Goal: Transaction & Acquisition: Purchase product/service

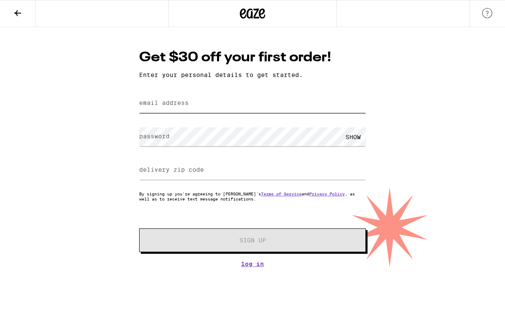
click at [203, 105] on input "email address" at bounding box center [252, 103] width 227 height 19
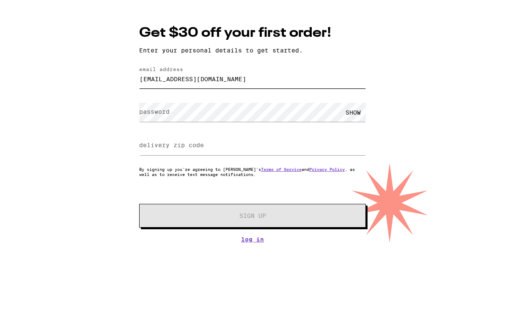
type input "[EMAIL_ADDRESS][DOMAIN_NAME]"
click at [356, 127] on div "SHOW" at bounding box center [353, 136] width 25 height 19
click at [192, 166] on label "delivery zip code" at bounding box center [171, 169] width 65 height 7
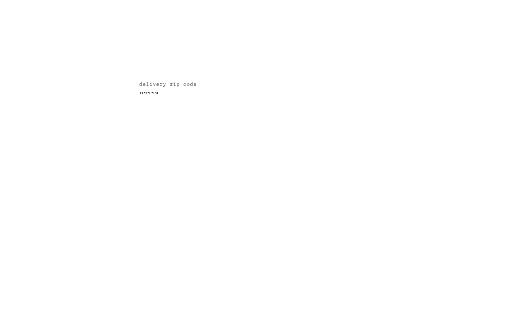
type input "92113"
click at [246, 237] on span "Sign Up" at bounding box center [253, 240] width 27 height 6
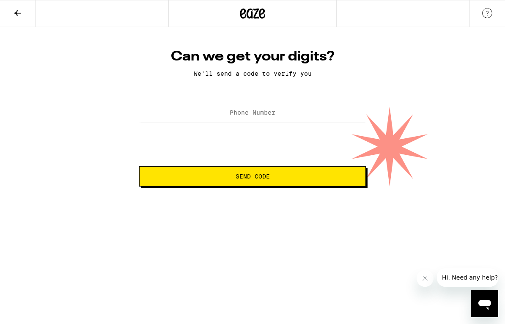
click at [275, 113] on label "Phone Number" at bounding box center [253, 112] width 46 height 7
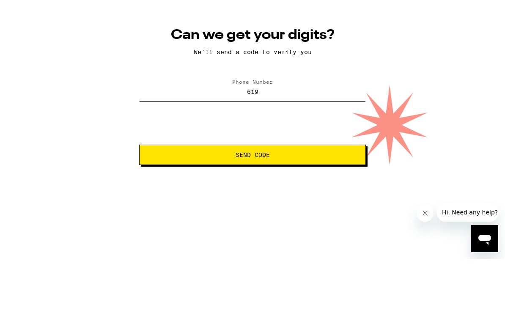
type input "[PHONE_NUMBER]"
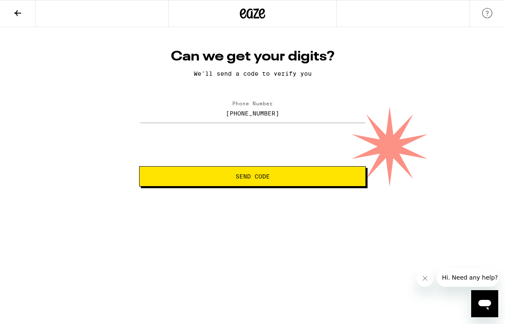
click at [283, 173] on button "Send Code" at bounding box center [252, 176] width 227 height 20
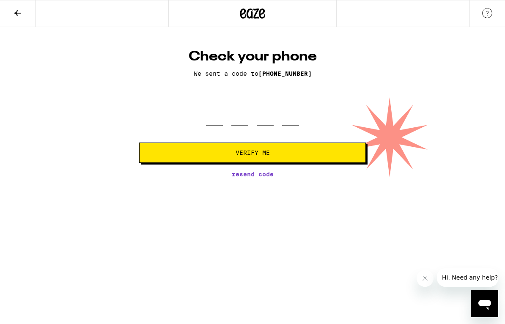
click at [250, 177] on span "Resend Code" at bounding box center [253, 174] width 42 height 6
click at [215, 122] on input "tel" at bounding box center [214, 113] width 17 height 25
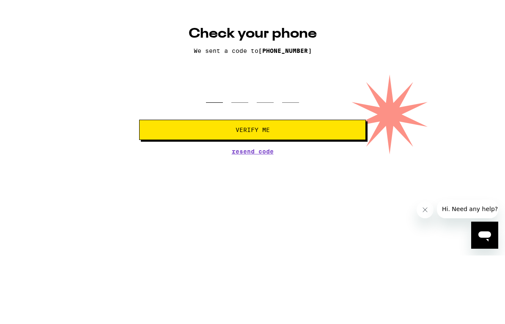
type input "8"
type input "6"
type input "1"
type input "8"
click at [291, 150] on span "Verify Me" at bounding box center [252, 153] width 212 height 6
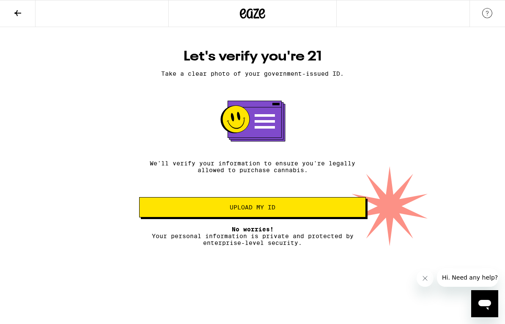
click at [290, 210] on span "Upload my ID" at bounding box center [252, 207] width 212 height 6
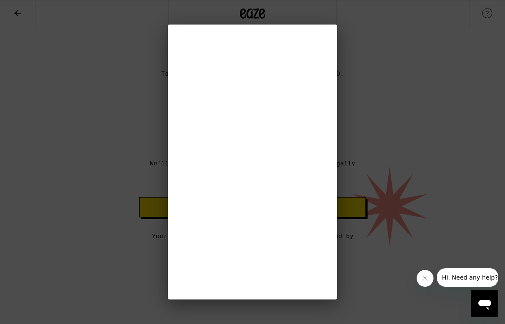
click at [4, 317] on div at bounding box center [252, 162] width 505 height 324
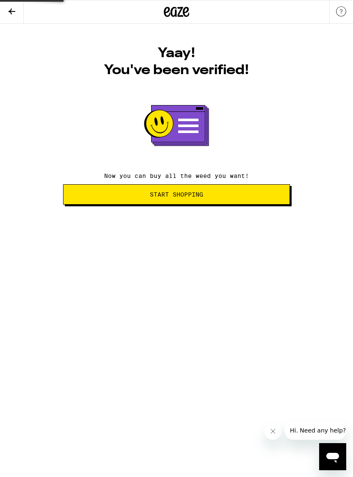
click at [196, 193] on span "Start Shopping" at bounding box center [176, 194] width 53 height 6
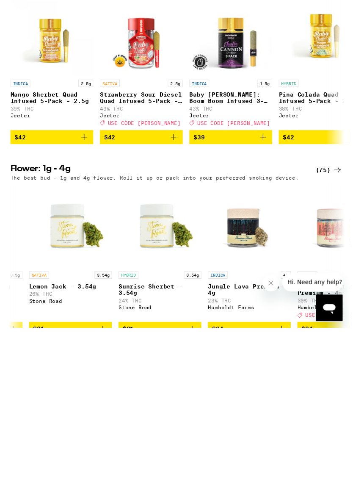
scroll to position [0, 1221]
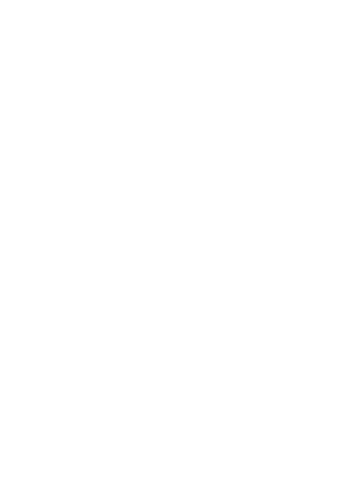
scroll to position [1942, 0]
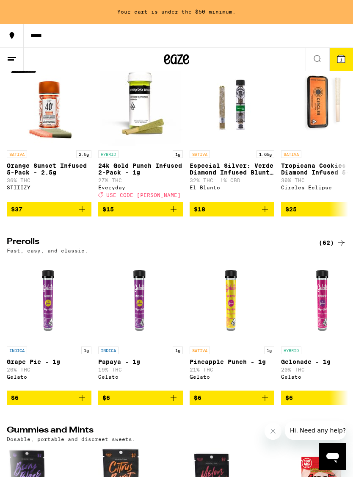
click at [348, 62] on button "1" at bounding box center [341, 59] width 24 height 23
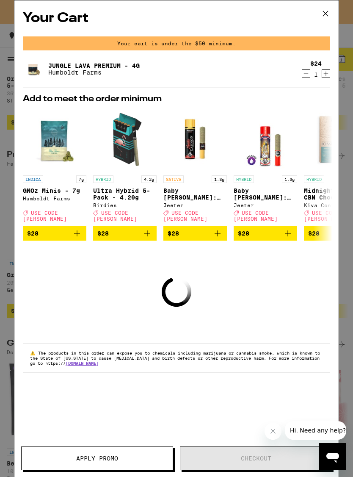
click at [324, 74] on icon "Increment" at bounding box center [326, 74] width 8 height 10
click at [327, 16] on icon at bounding box center [325, 13] width 13 height 13
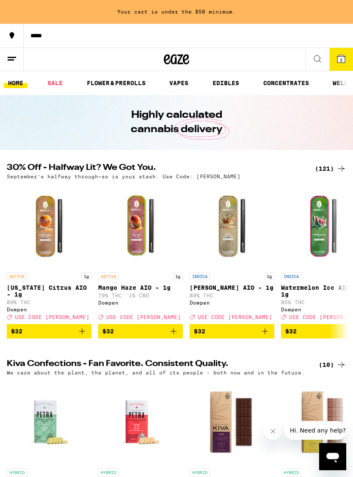
click at [224, 324] on span "$32" at bounding box center [232, 331] width 76 height 10
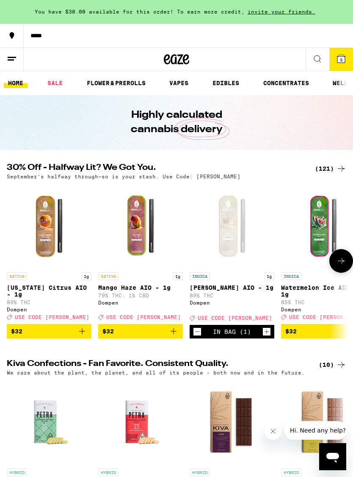
click at [342, 58] on span "3" at bounding box center [341, 59] width 3 height 5
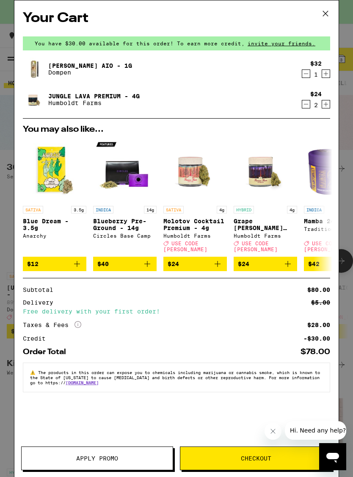
click at [305, 102] on icon "Decrement" at bounding box center [306, 104] width 8 height 10
click at [305, 76] on icon "Decrement" at bounding box center [306, 74] width 8 height 10
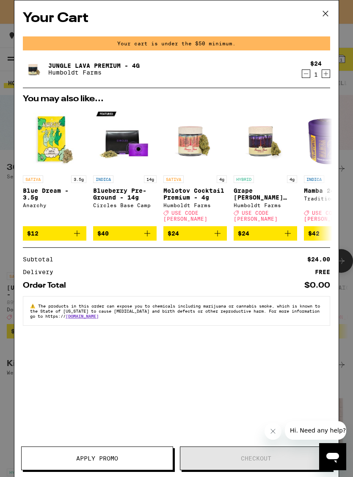
click at [320, 76] on div "1" at bounding box center [315, 74] width 11 height 7
click at [328, 76] on icon "Increment" at bounding box center [326, 74] width 8 height 10
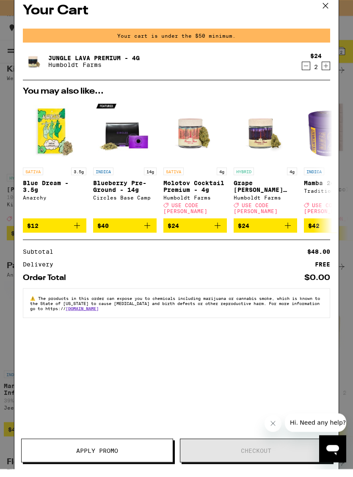
click at [324, 7] on icon at bounding box center [325, 13] width 13 height 13
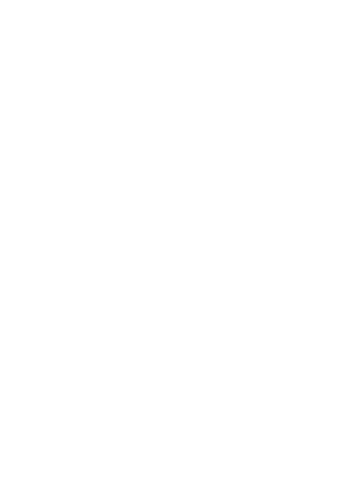
scroll to position [3402, 0]
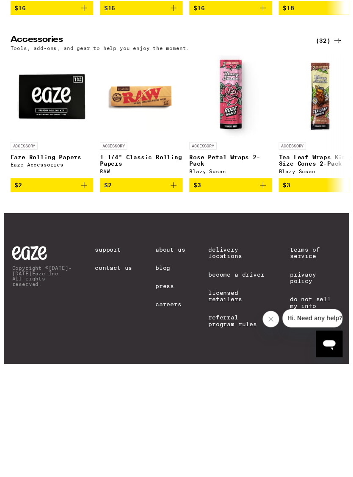
click at [61, 300] on span "$2" at bounding box center [49, 305] width 76 height 10
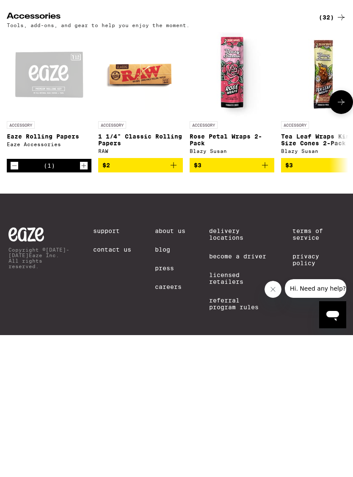
scroll to position [2248, 0]
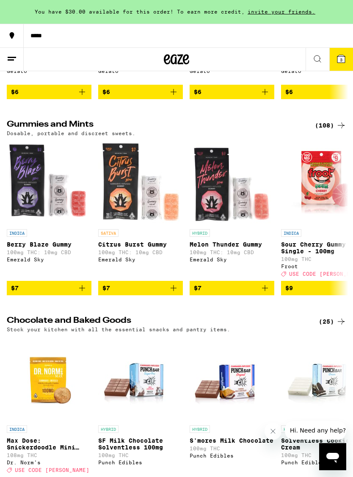
click at [337, 57] on icon at bounding box center [341, 59] width 8 height 8
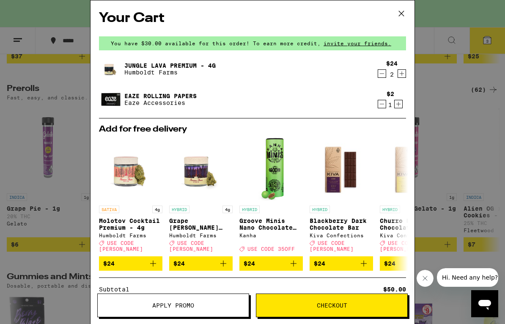
click at [379, 76] on icon "Decrement" at bounding box center [382, 74] width 8 height 10
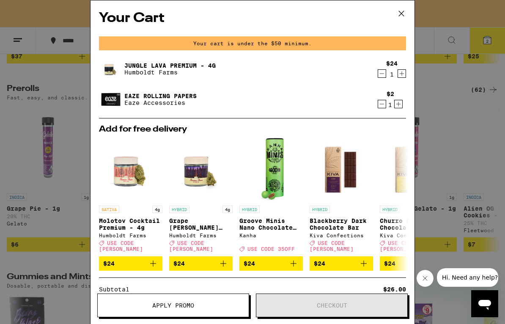
click at [403, 12] on icon at bounding box center [401, 13] width 13 height 13
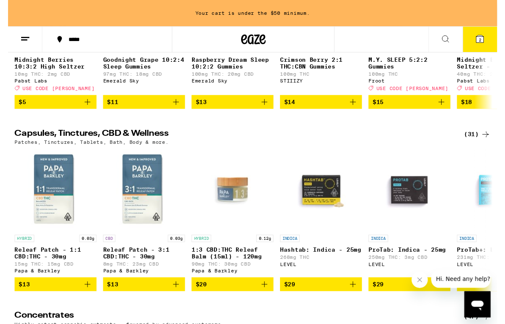
click at [482, 39] on button "2" at bounding box center [488, 41] width 36 height 26
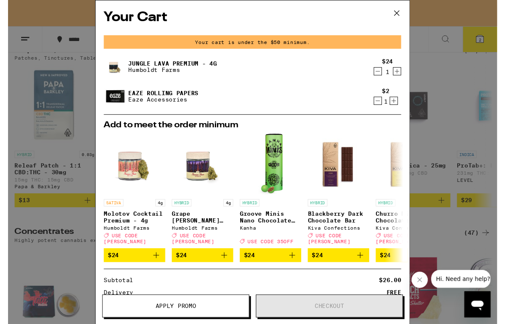
click at [404, 74] on icon "Increment" at bounding box center [402, 74] width 8 height 10
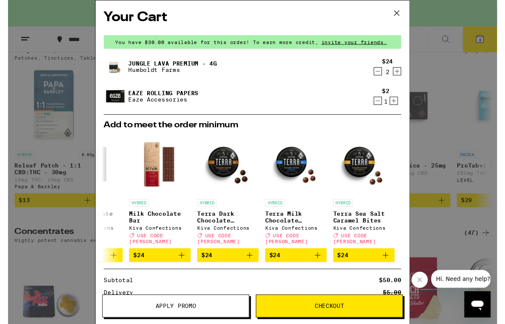
scroll to position [3010, 0]
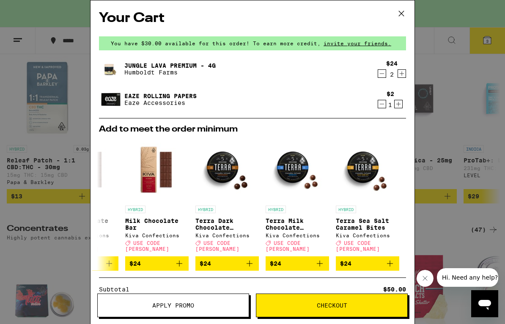
click at [399, 15] on icon at bounding box center [401, 13] width 13 height 13
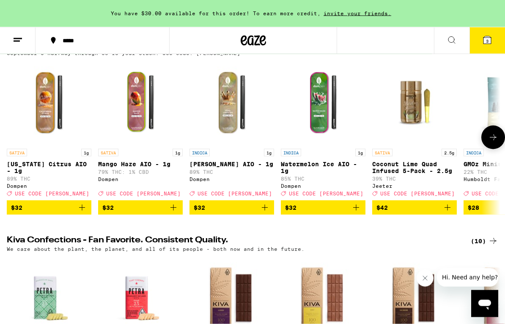
scroll to position [117, 0]
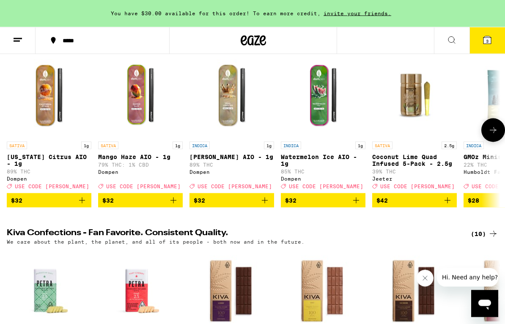
click at [17, 41] on icon at bounding box center [18, 40] width 10 height 10
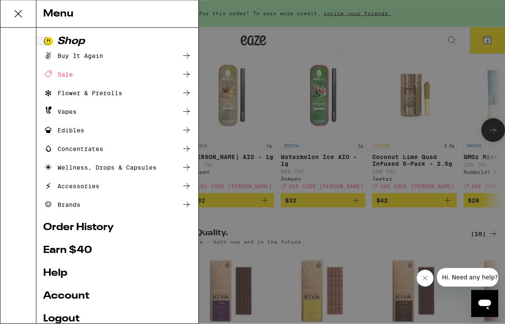
scroll to position [117, 0]
click at [54, 74] on div "Sale" at bounding box center [58, 74] width 30 height 10
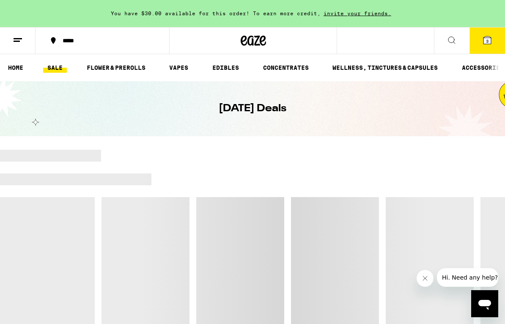
click at [91, 68] on link "FLOWER & PREROLLS" at bounding box center [116, 68] width 67 height 10
click at [57, 64] on link "SALE" at bounding box center [55, 68] width 24 height 10
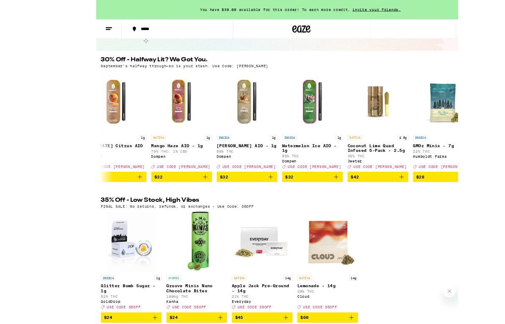
scroll to position [104, 0]
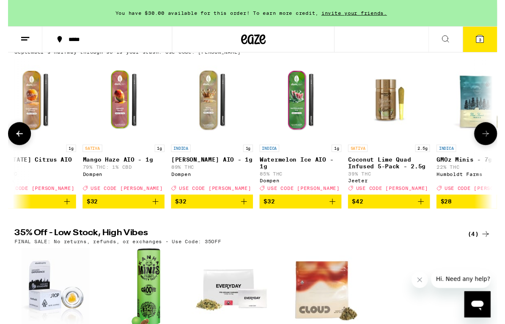
click at [19, 77] on img "Open page for California Citrus AIO - 1g from Dompen" at bounding box center [28, 103] width 85 height 85
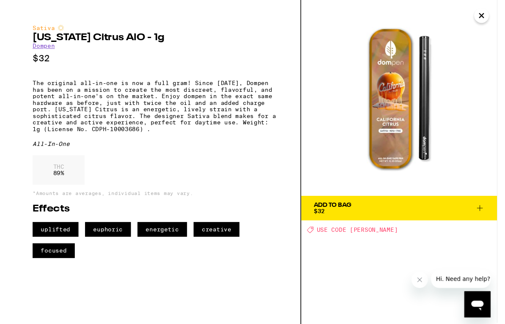
click at [484, 19] on button "Close" at bounding box center [489, 15] width 15 height 15
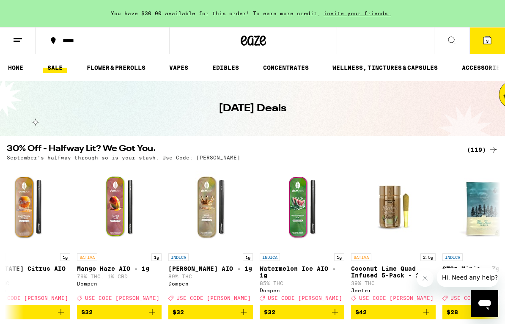
click at [104, 66] on link "FLOWER & PREROLLS" at bounding box center [116, 68] width 67 height 10
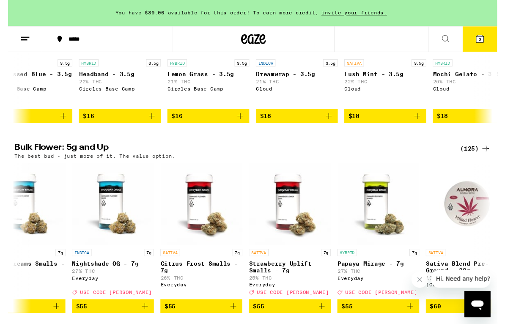
scroll to position [193, 0]
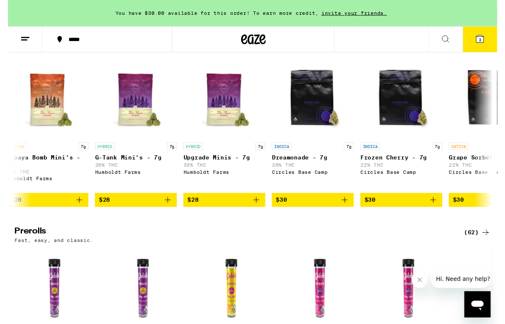
click at [449, 31] on button at bounding box center [452, 41] width 36 height 27
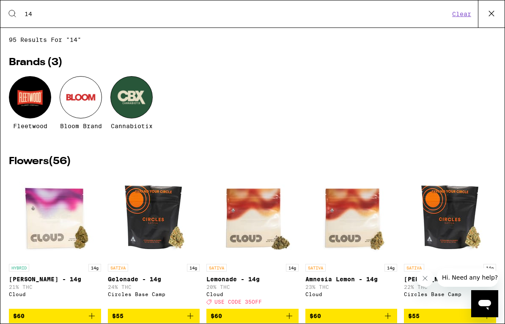
type input "1"
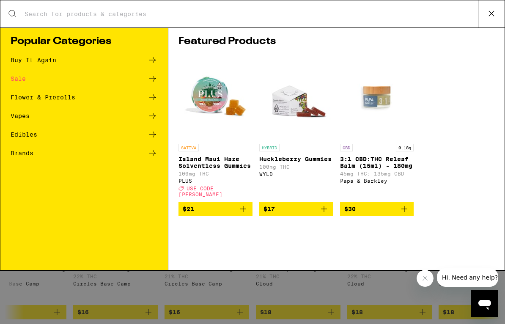
click at [483, 2] on button at bounding box center [491, 13] width 27 height 27
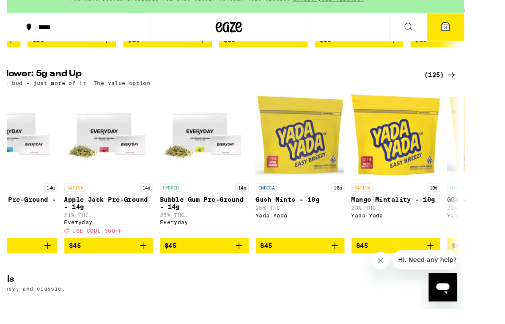
scroll to position [273, 0]
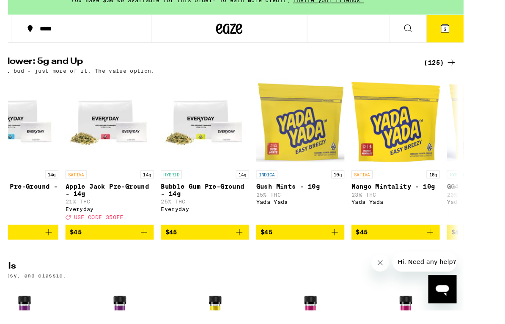
click at [249, 237] on icon "Add to bag" at bounding box center [254, 236] width 10 height 10
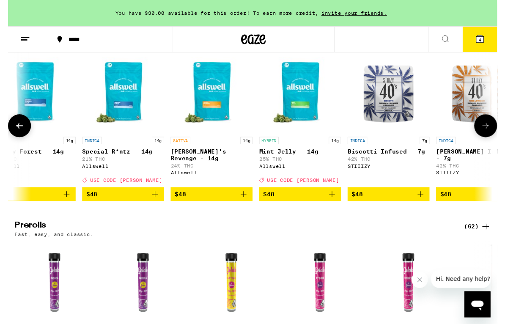
scroll to position [0, 3588]
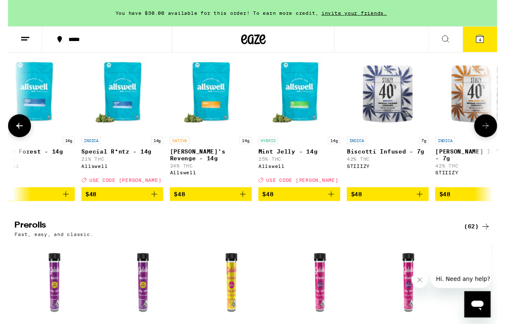
click at [276, 206] on span "$48" at bounding box center [301, 201] width 76 height 10
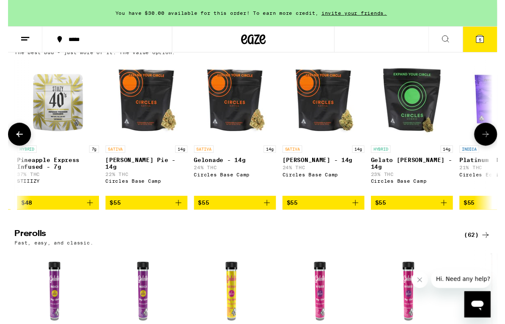
scroll to position [294, 0]
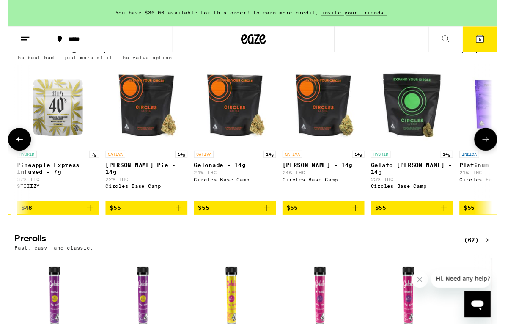
click at [486, 45] on button "5" at bounding box center [488, 41] width 36 height 26
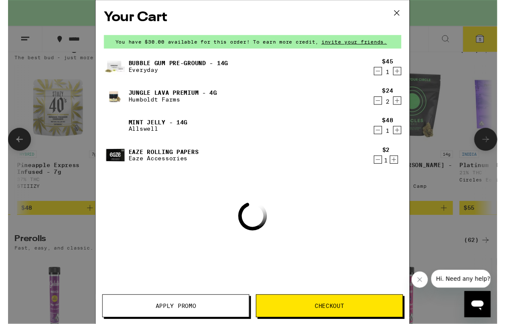
scroll to position [294, 0]
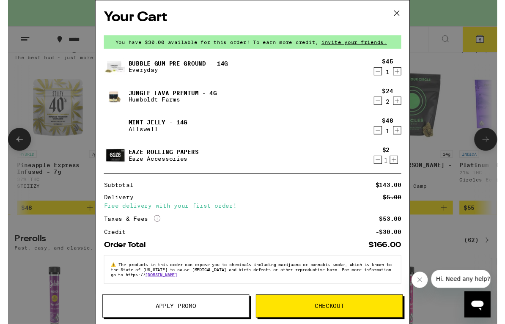
click at [378, 114] on div "Bubble Gum Pre-Ground - 14g Everyday $45 1 Jungle Lava Premium - 4g Humboldt Fa…" at bounding box center [252, 118] width 307 height 122
click at [379, 105] on icon "Decrement" at bounding box center [382, 104] width 8 height 10
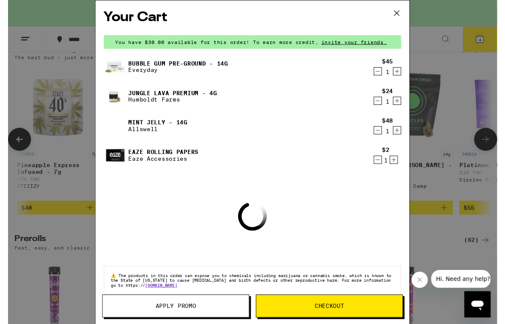
click at [378, 108] on icon "Decrement" at bounding box center [382, 104] width 8 height 10
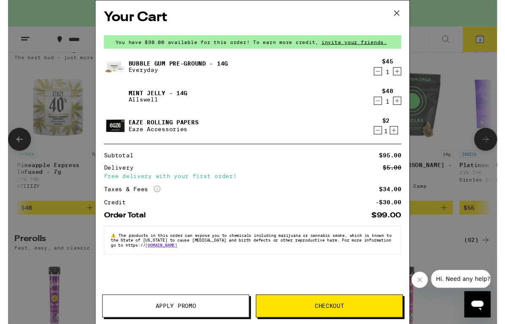
click at [378, 72] on icon "Decrement" at bounding box center [382, 74] width 8 height 10
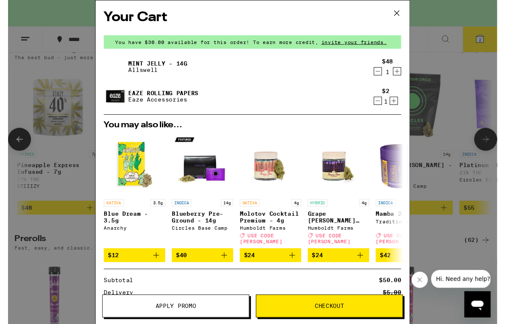
scroll to position [0, 0]
click at [129, 38] on div "You have $30.00 available for this order! To earn more credit, invite your frie…" at bounding box center [252, 43] width 307 height 14
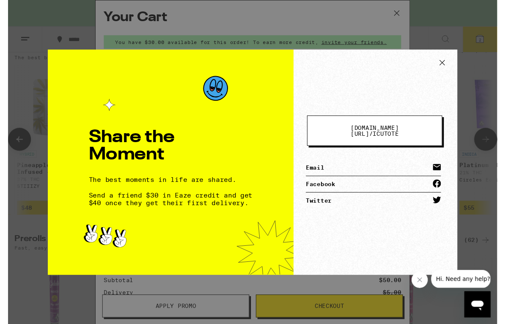
click at [442, 61] on icon at bounding box center [448, 64] width 13 height 13
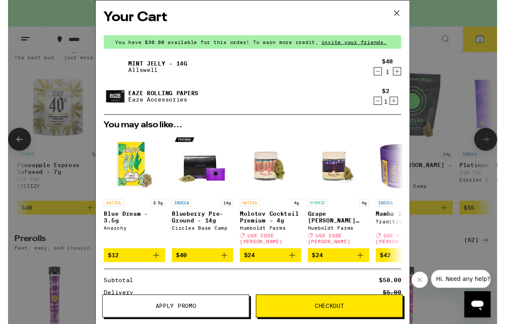
click at [392, 14] on button at bounding box center [402, 13] width 26 height 27
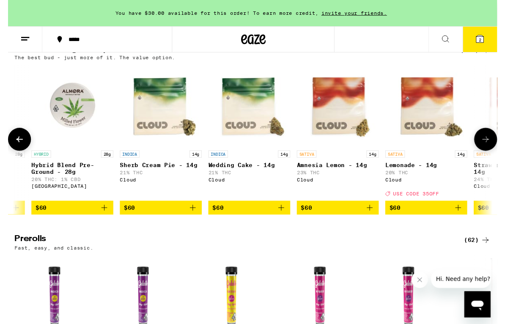
scroll to position [0, 5684]
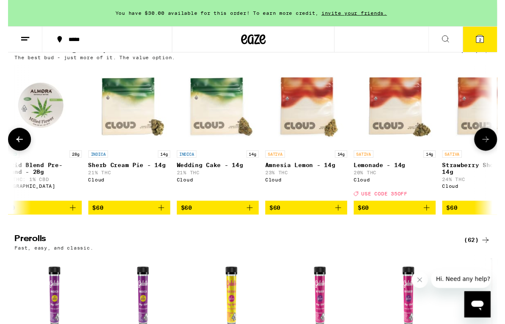
click at [28, 36] on button at bounding box center [18, 41] width 36 height 27
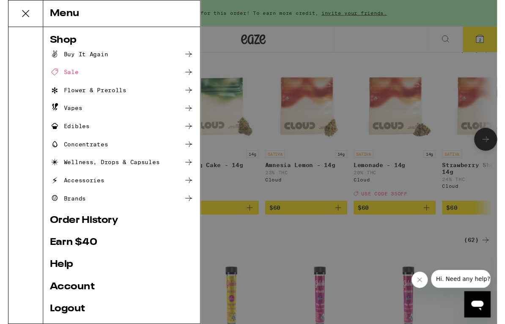
click at [59, 112] on div "Vapes" at bounding box center [59, 112] width 33 height 10
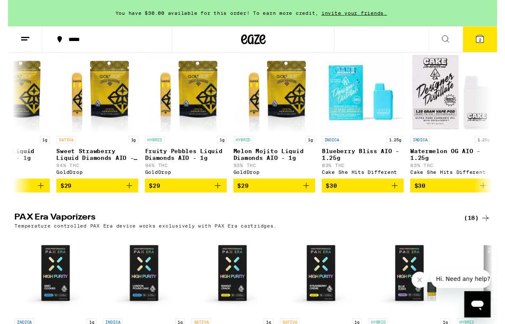
scroll to position [0, 963]
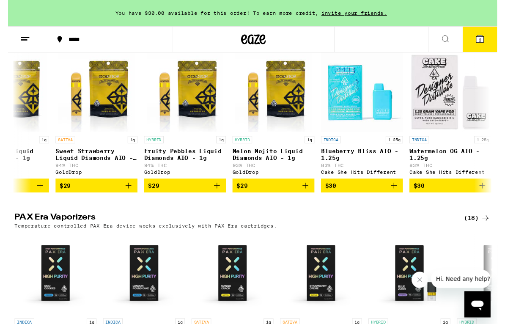
click at [155, 195] on span "$29" at bounding box center [150, 191] width 11 height 7
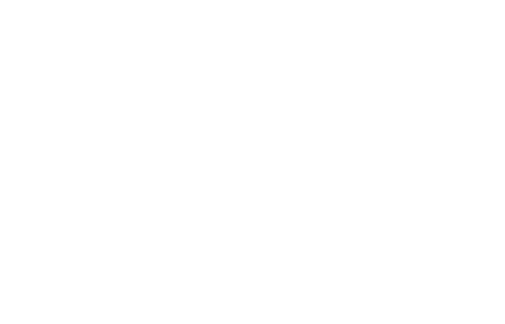
scroll to position [0, 0]
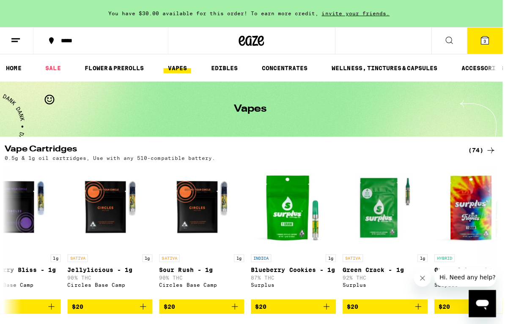
click at [486, 36] on icon at bounding box center [486, 40] width 8 height 8
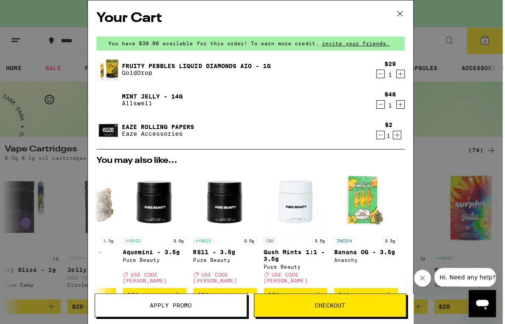
scroll to position [0, 0]
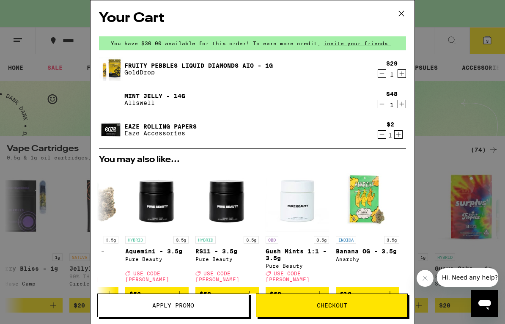
click at [113, 70] on img at bounding box center [111, 69] width 24 height 26
click at [117, 72] on img at bounding box center [111, 69] width 24 height 26
click at [142, 62] on link "Fruity Pebbles Liquid Diamonds AIO - 1g" at bounding box center [198, 65] width 149 height 7
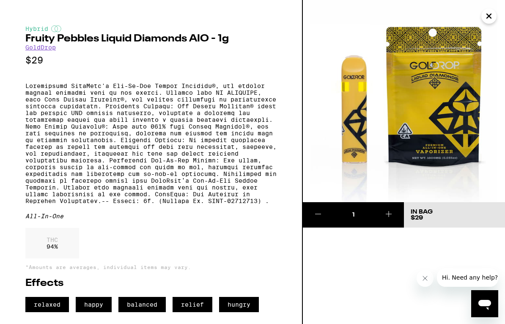
click at [492, 11] on button "Close" at bounding box center [489, 15] width 15 height 15
